Goal: Information Seeking & Learning: Learn about a topic

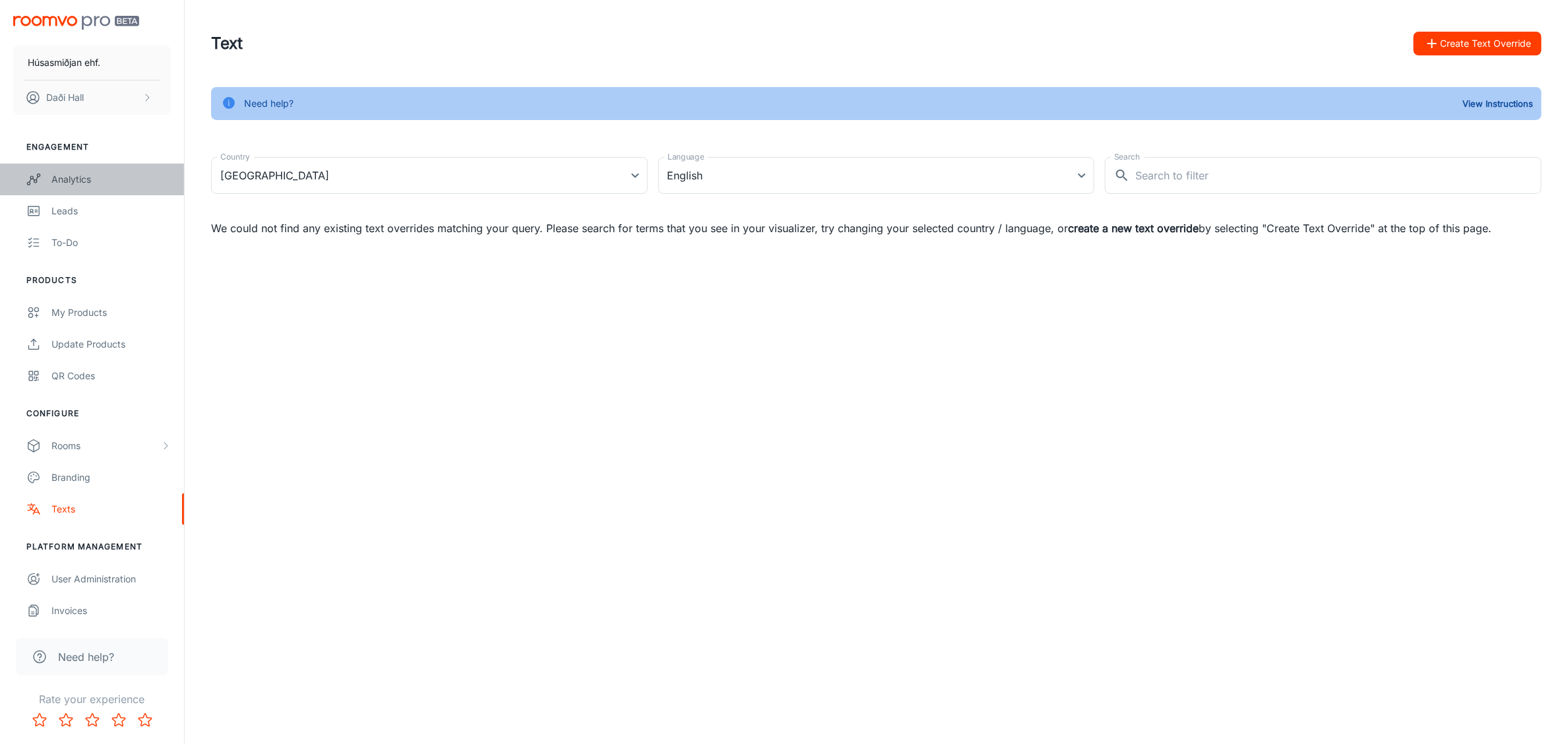
click at [76, 182] on div "Analytics" at bounding box center [111, 179] width 120 height 14
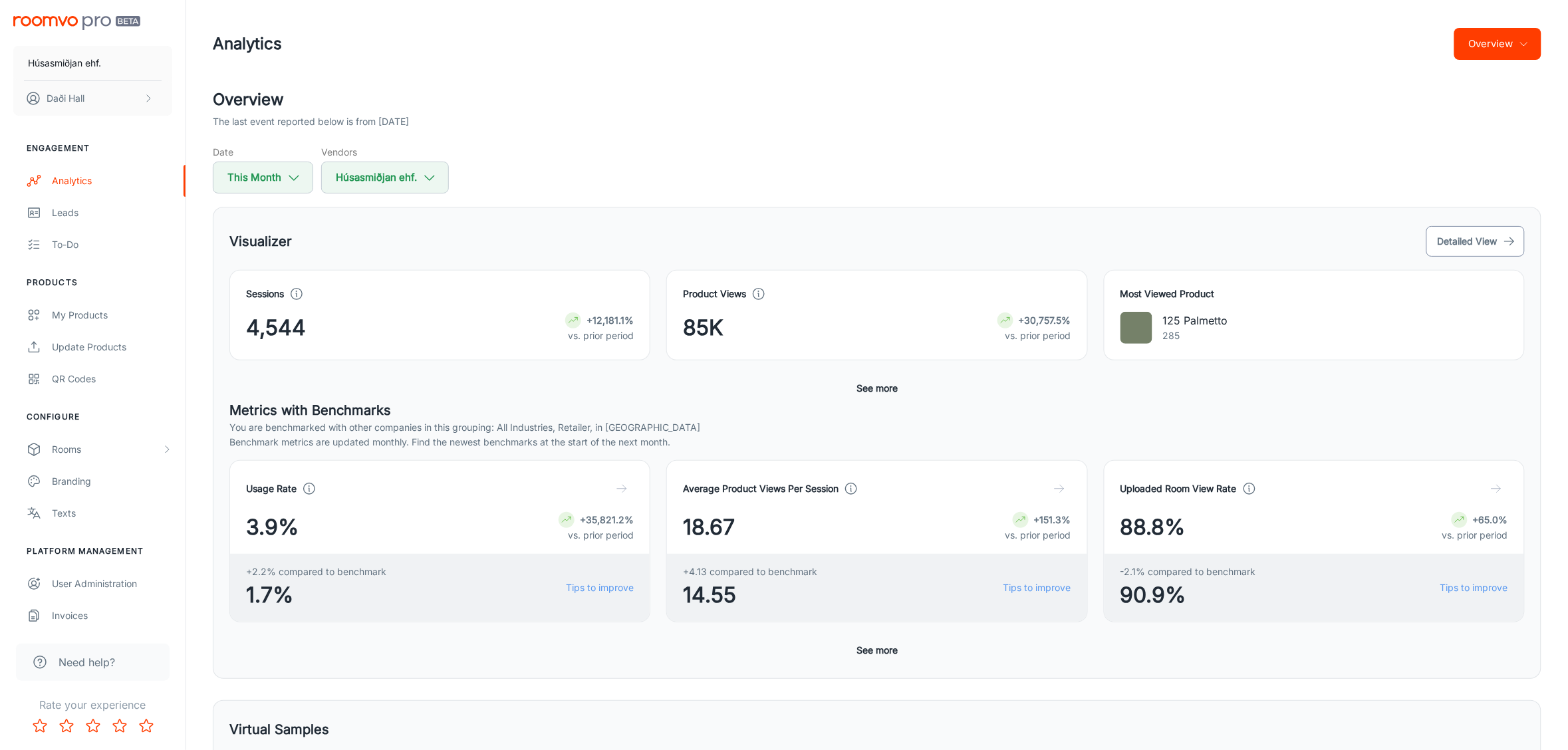
click at [1497, 240] on button "Detailed View" at bounding box center [1475, 241] width 99 height 30
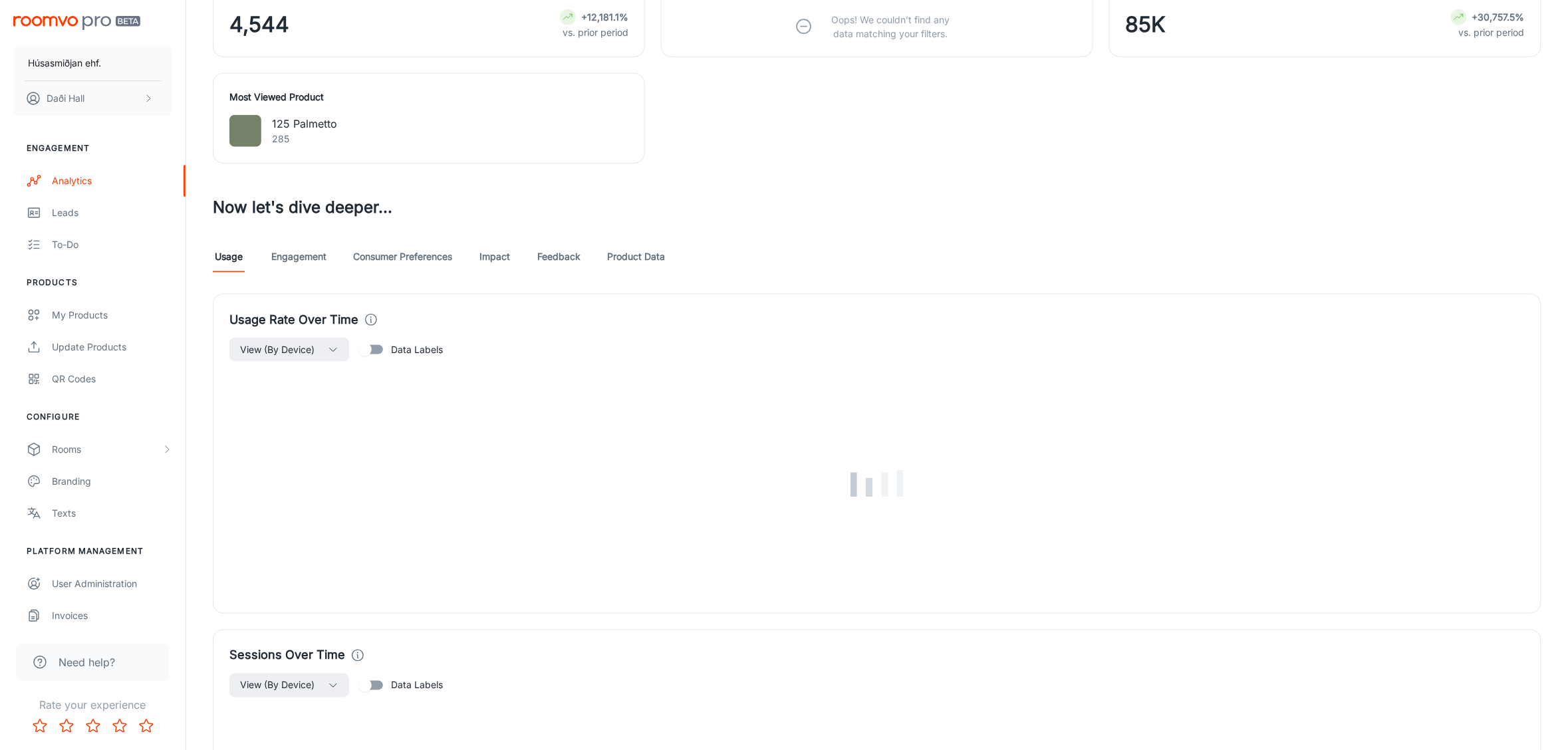
scroll to position [582, 0]
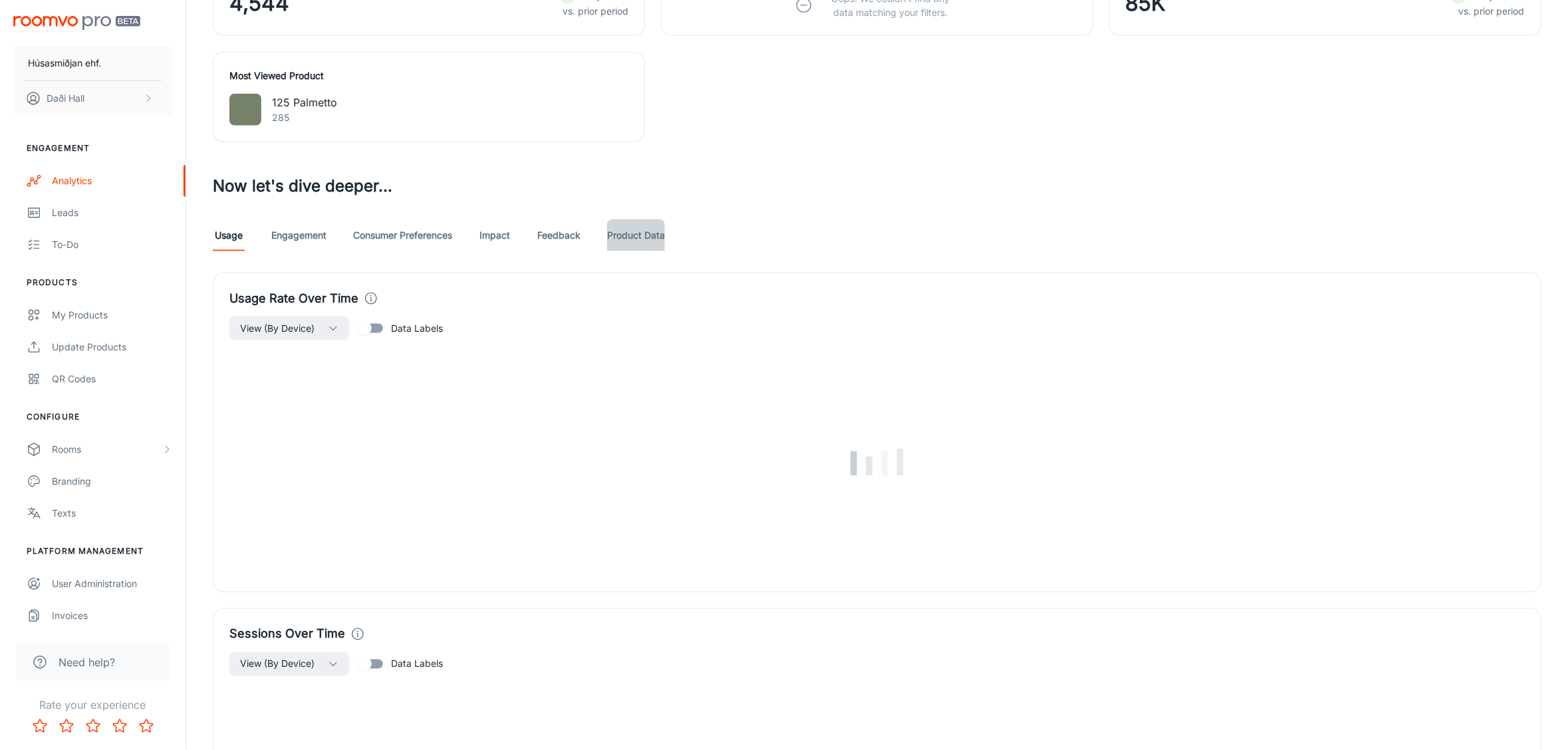
click at [637, 240] on link "Product Data" at bounding box center [636, 235] width 58 height 32
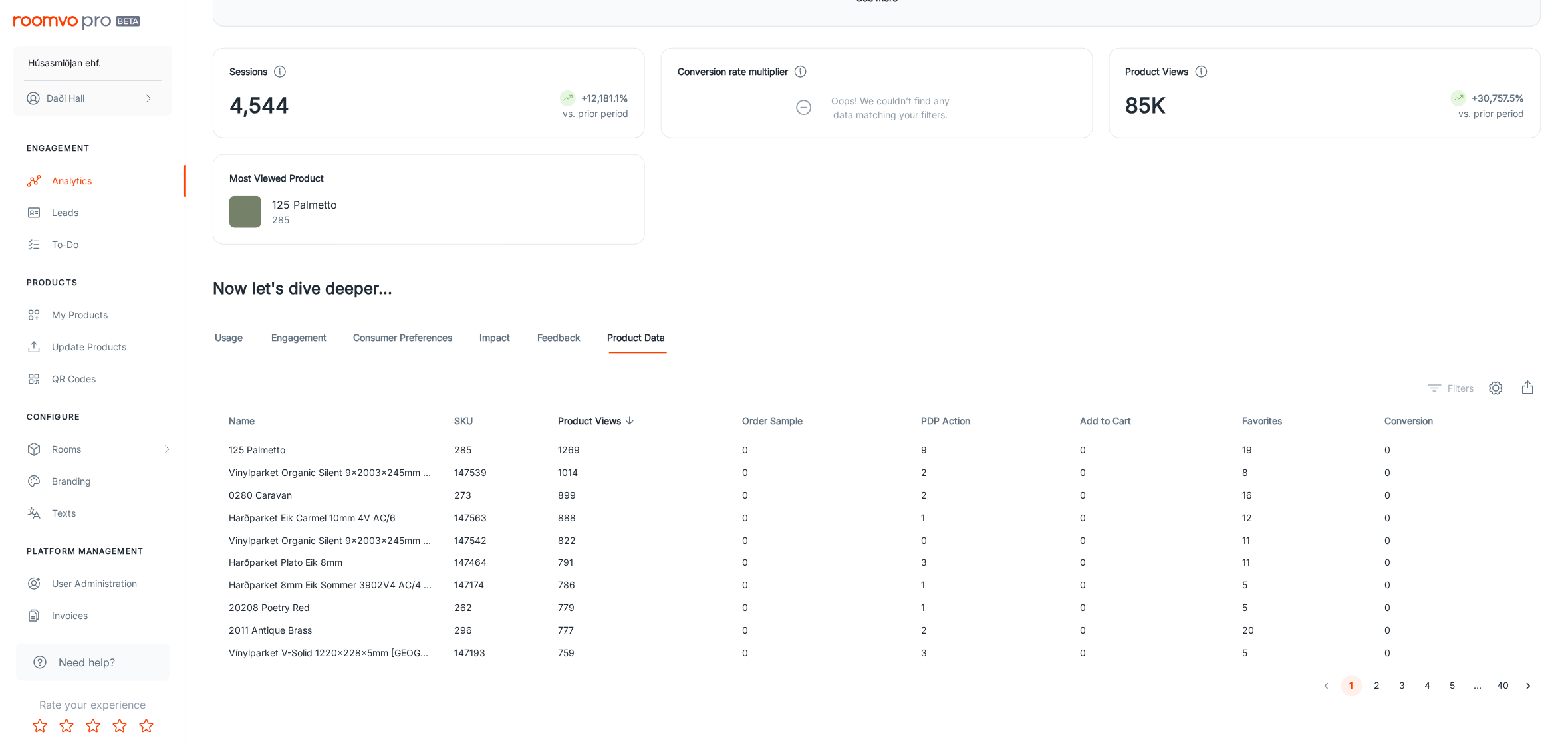
scroll to position [479, 0]
click at [1288, 418] on icon at bounding box center [1291, 421] width 12 height 12
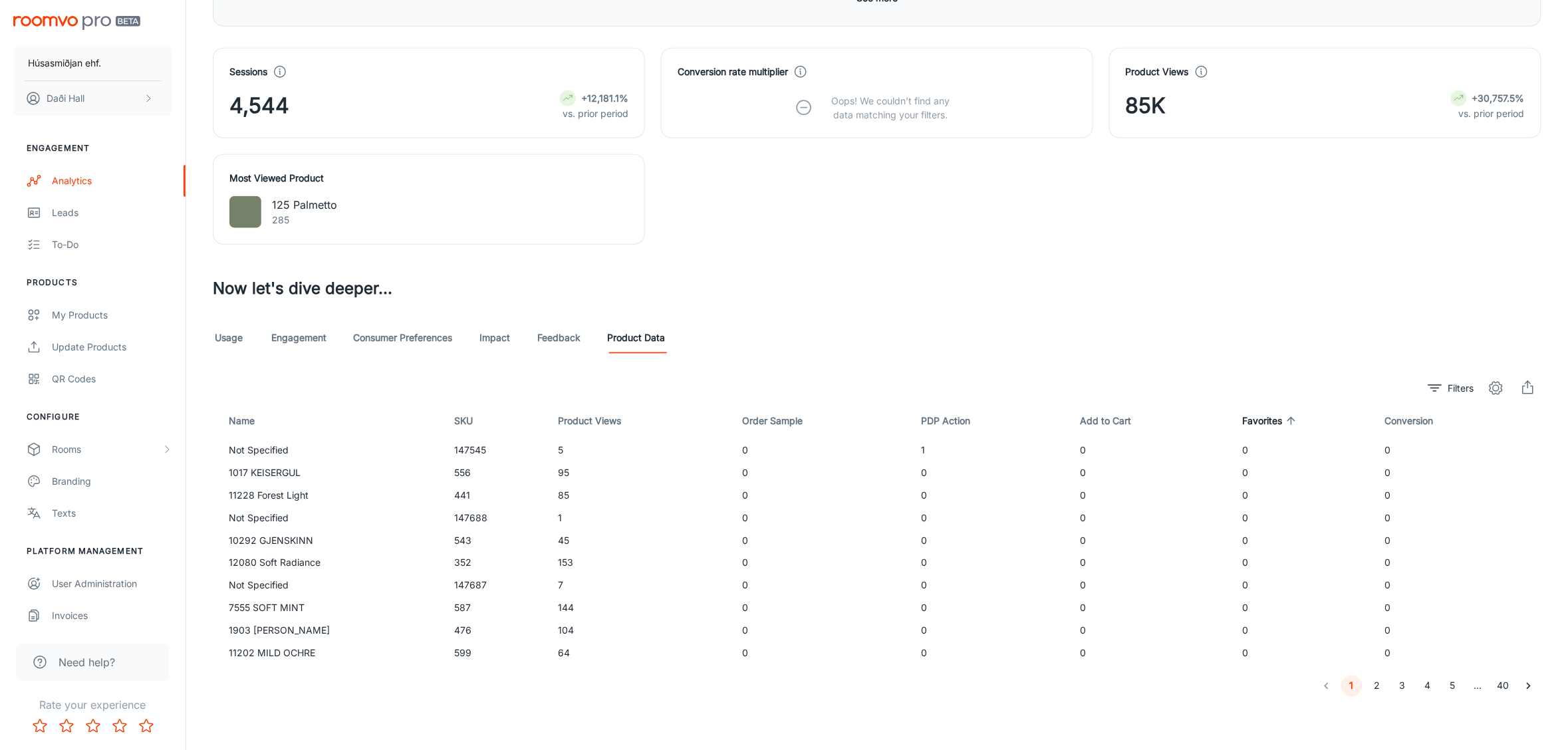
click at [1285, 416] on icon at bounding box center [1291, 421] width 12 height 12
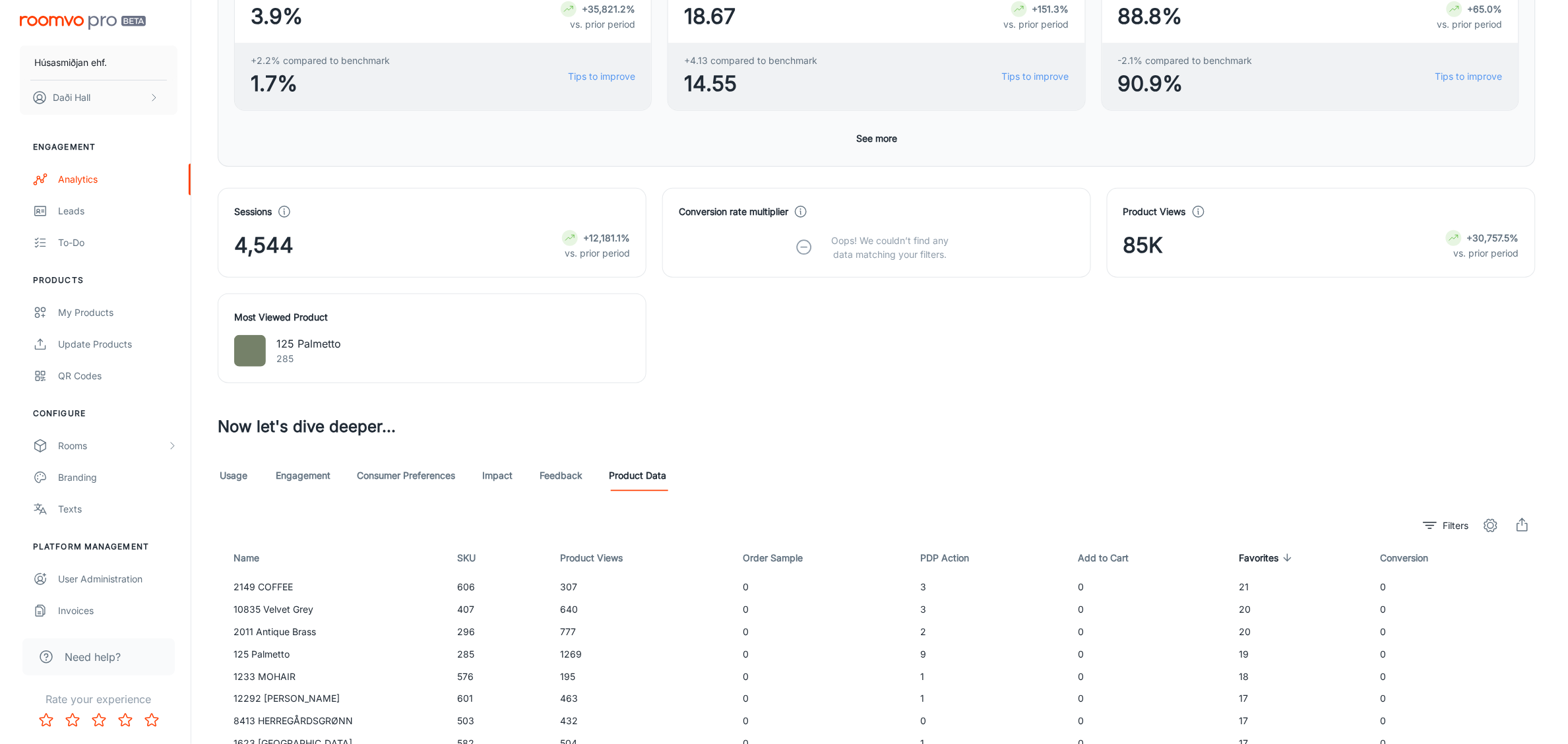
scroll to position [0, 0]
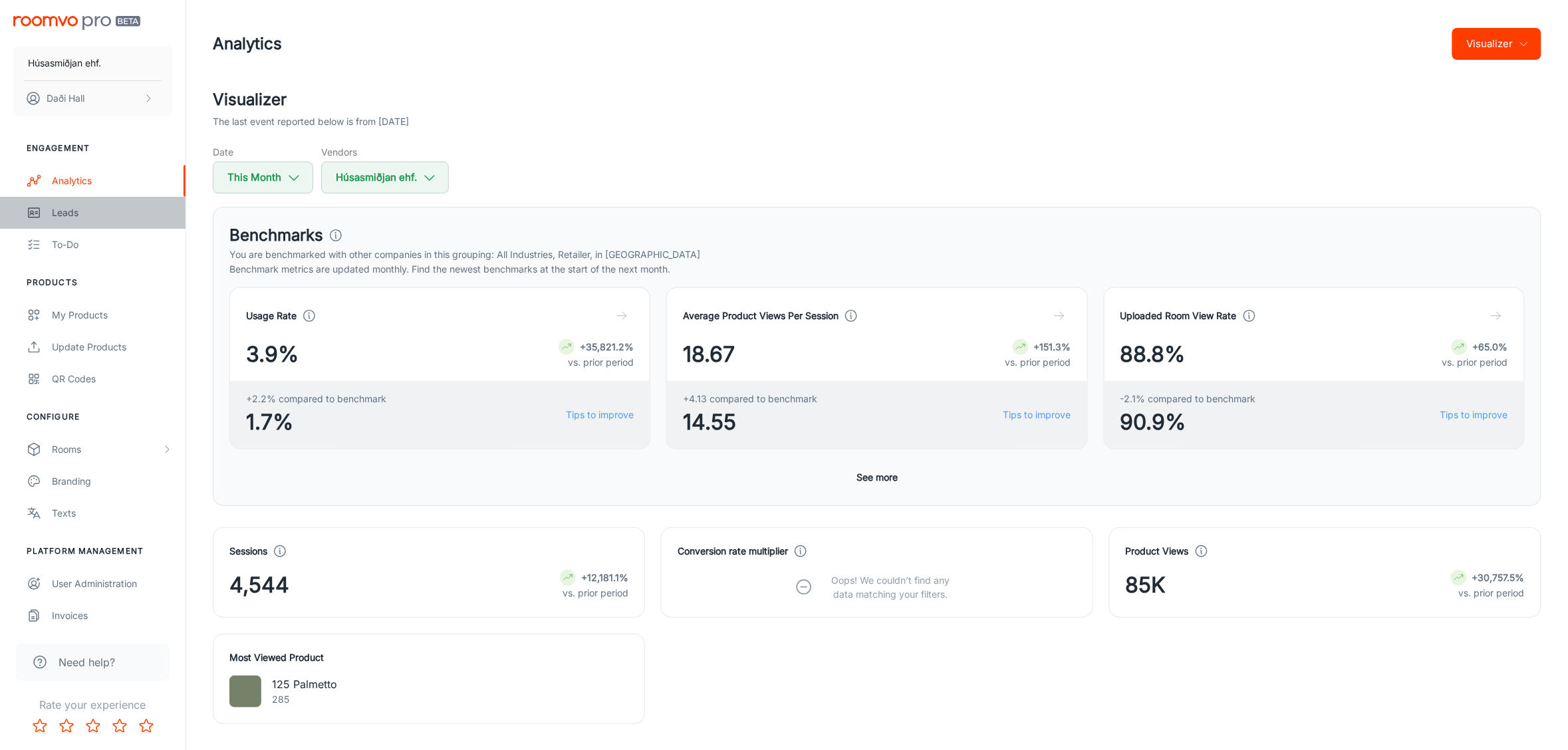
click at [78, 213] on div "Leads" at bounding box center [111, 212] width 121 height 14
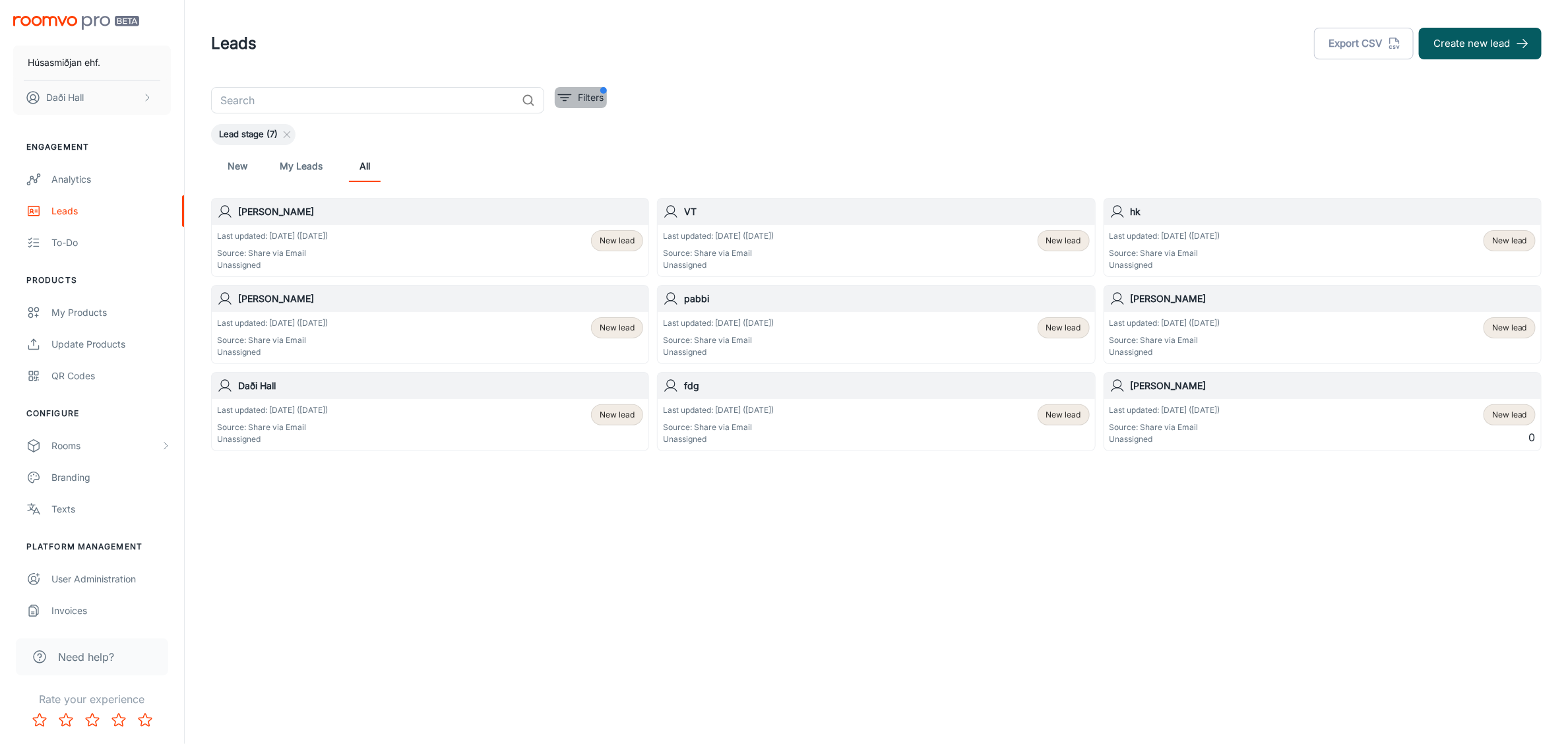
click at [587, 93] on p "Filters" at bounding box center [590, 97] width 26 height 14
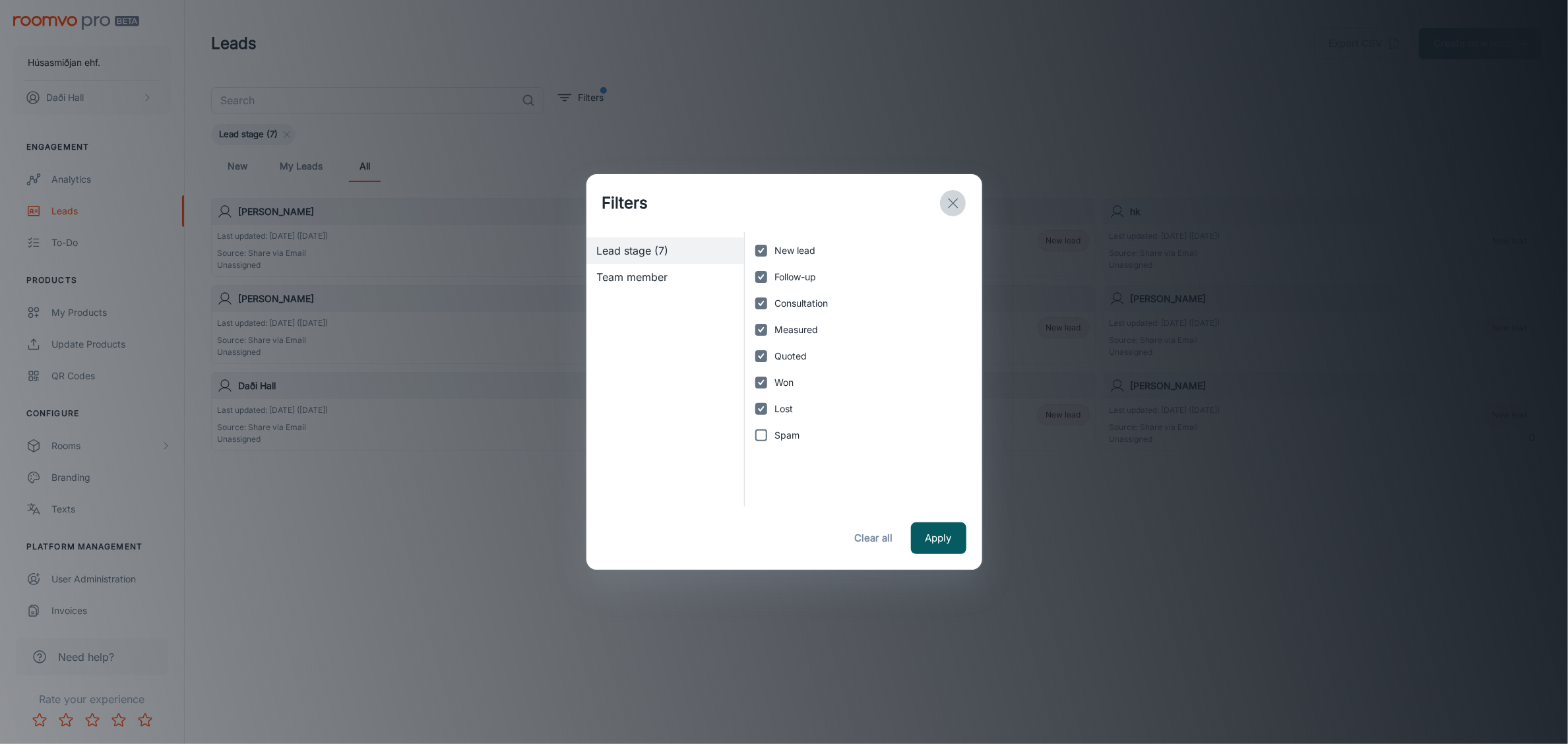
click at [948, 207] on line "exit" at bounding box center [953, 203] width 9 height 9
